Goal: Check status: Check status

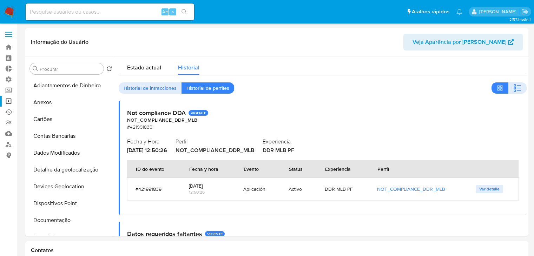
select select "10"
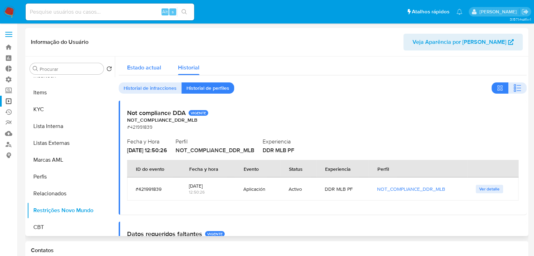
click at [132, 66] on span "Estado actual" at bounding box center [144, 68] width 34 height 8
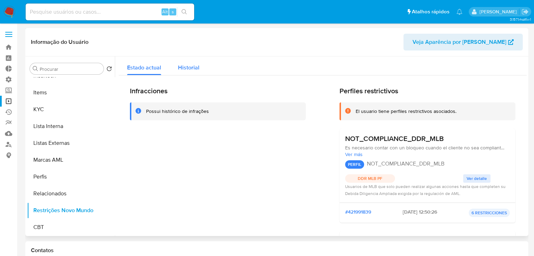
click at [180, 72] on div "Historial" at bounding box center [188, 66] width 21 height 19
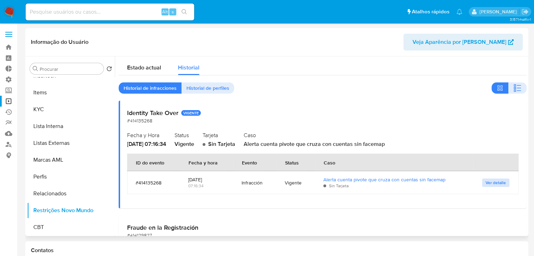
click at [488, 182] on span "Ver detalle" at bounding box center [496, 182] width 20 height 7
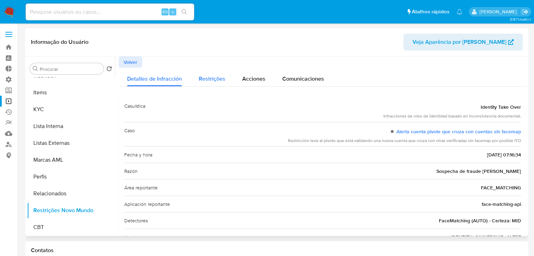
click at [215, 75] on span "Restrições" at bounding box center [212, 79] width 27 height 8
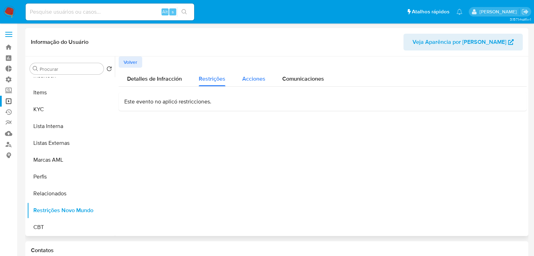
click at [262, 83] on span "Acciones" at bounding box center [253, 79] width 23 height 8
click at [157, 80] on span "Detalles de Infracción" at bounding box center [154, 79] width 55 height 8
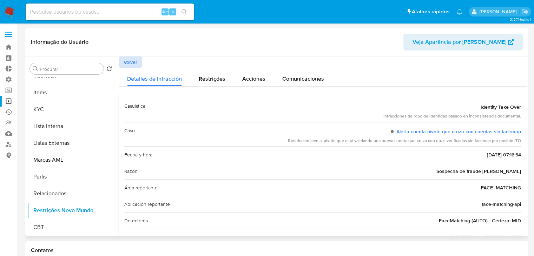
click at [135, 62] on span "Volver" at bounding box center [131, 62] width 14 height 10
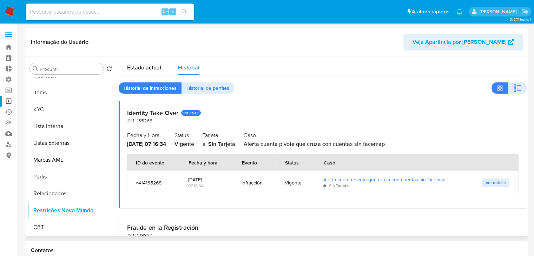
click at [201, 89] on span "Historial de perfiles" at bounding box center [207, 88] width 43 height 10
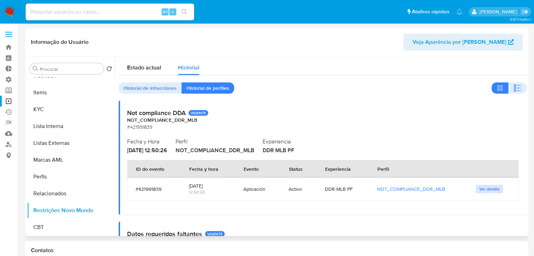
click at [479, 190] on span "Ver detalle" at bounding box center [489, 189] width 20 height 7
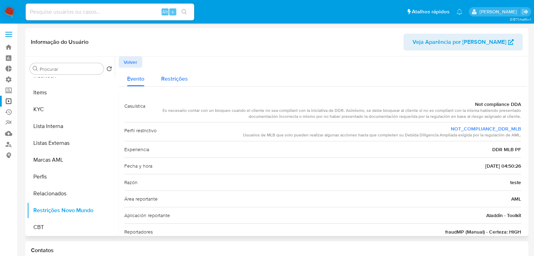
click at [181, 78] on span "Restrições" at bounding box center [174, 79] width 27 height 8
